Goal: Task Accomplishment & Management: Manage account settings

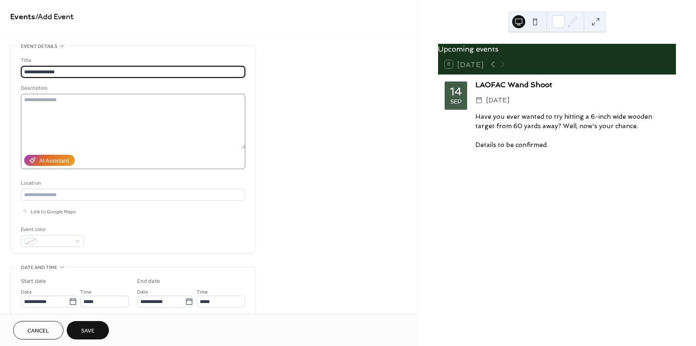
type input "**********"
click at [36, 101] on textarea at bounding box center [133, 121] width 224 height 55
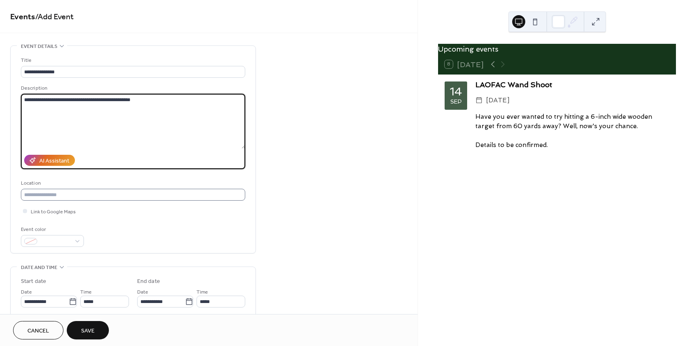
type textarea "**********"
drag, startPoint x: 27, startPoint y: 195, endPoint x: 32, endPoint y: 200, distance: 6.7
click at [27, 195] on input "text" at bounding box center [133, 195] width 224 height 12
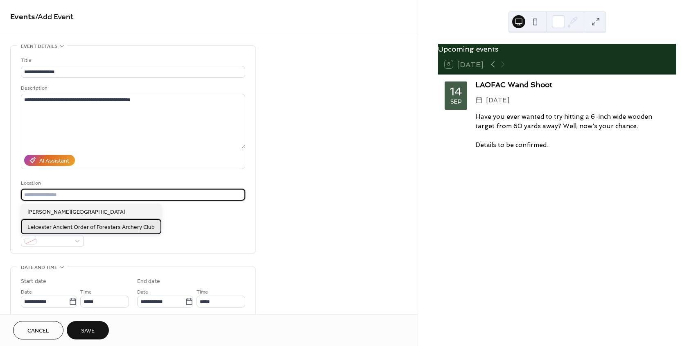
click at [44, 225] on span "Leicester Ancient Order of Foresters Archery Club" at bounding box center [90, 227] width 127 height 9
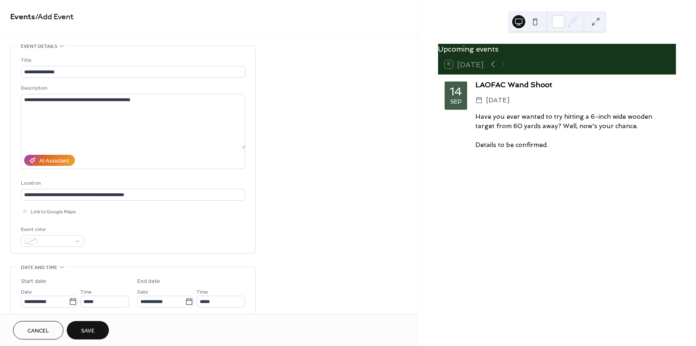
type input "**********"
click at [88, 329] on span "Save" at bounding box center [88, 331] width 14 height 9
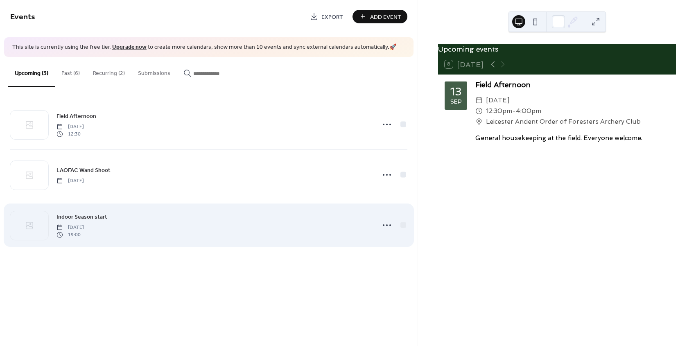
drag, startPoint x: 130, startPoint y: 226, endPoint x: 134, endPoint y: 239, distance: 14.2
click at [84, 227] on span "[DATE]" at bounding box center [69, 226] width 27 height 7
click at [386, 225] on icon at bounding box center [386, 225] width 13 height 13
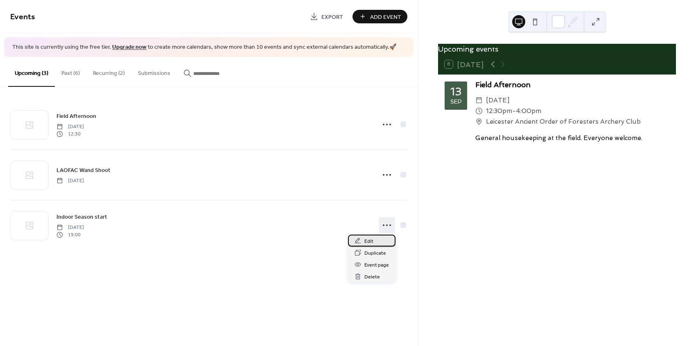
click at [372, 239] on span "Edit" at bounding box center [368, 241] width 9 height 9
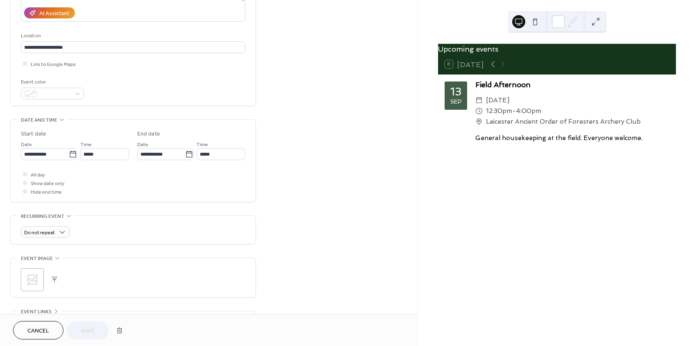
scroll to position [146, 0]
click at [25, 186] on div at bounding box center [25, 184] width 4 height 4
click at [88, 329] on span "Save" at bounding box center [88, 331] width 14 height 9
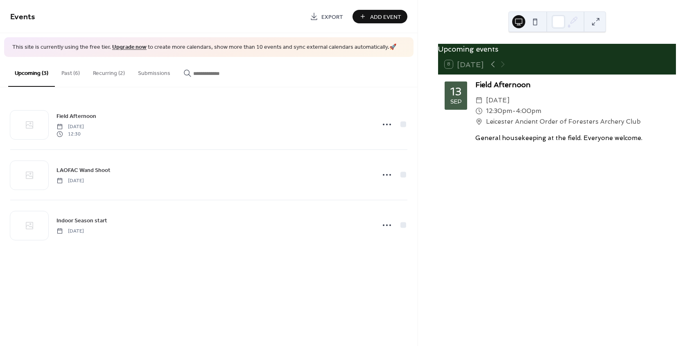
click at [534, 20] on button at bounding box center [534, 21] width 13 height 13
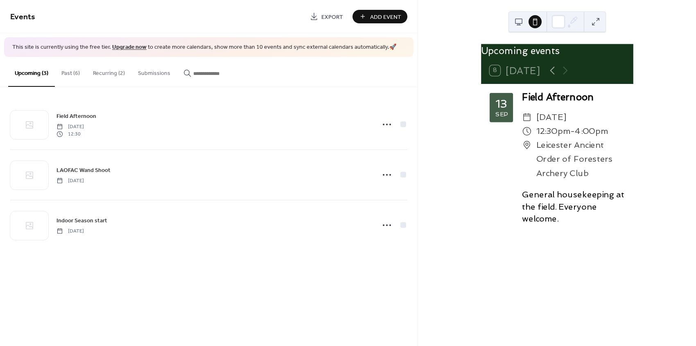
click at [518, 20] on button at bounding box center [518, 21] width 13 height 13
